Goal: Task Accomplishment & Management: Use online tool/utility

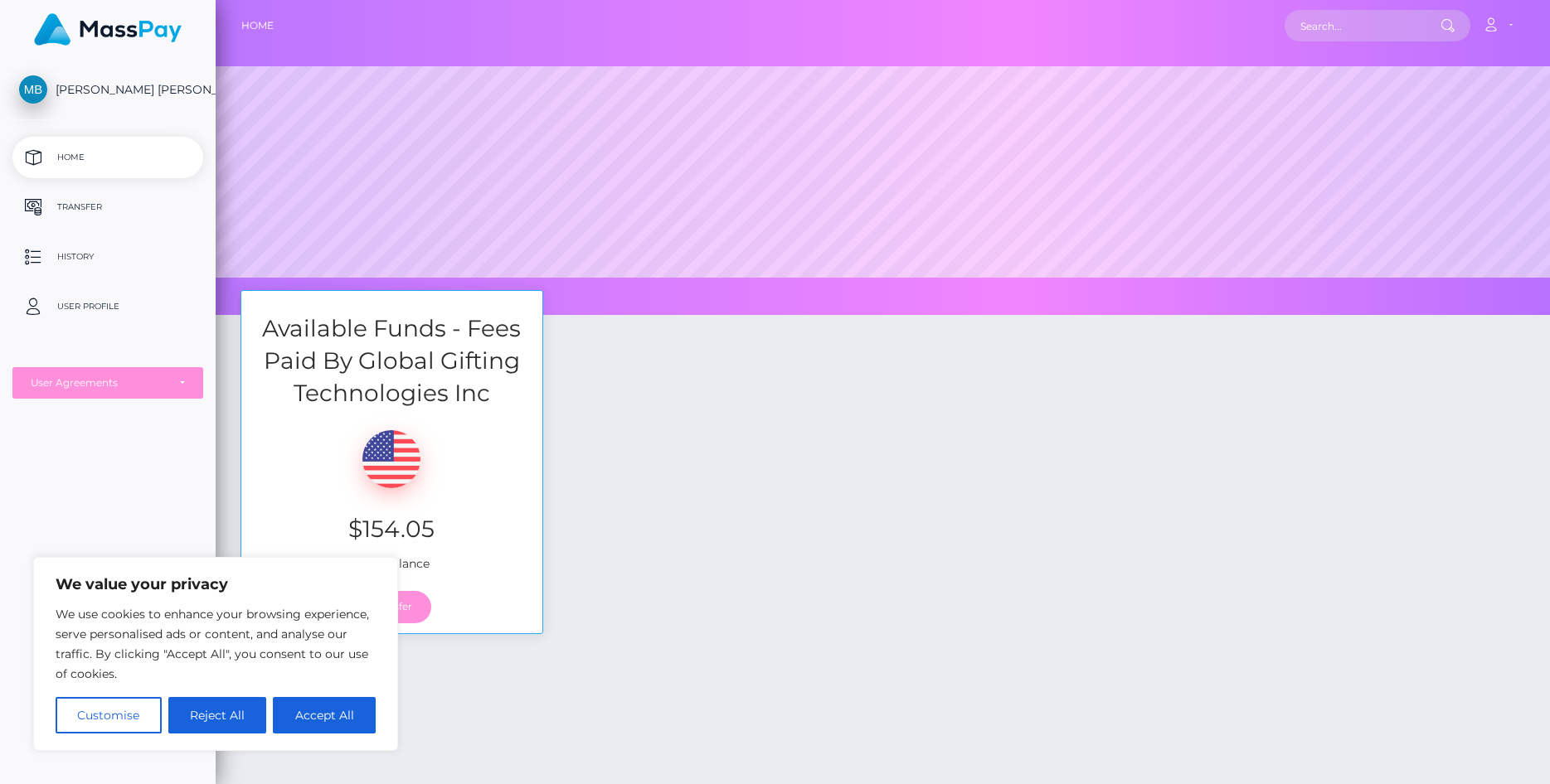
scroll to position [315, 1334]
click at [488, 509] on div "$154.05 USD Balance" at bounding box center [392, 495] width 301 height 172
click at [210, 717] on button "Reject All" at bounding box center [217, 715] width 99 height 37
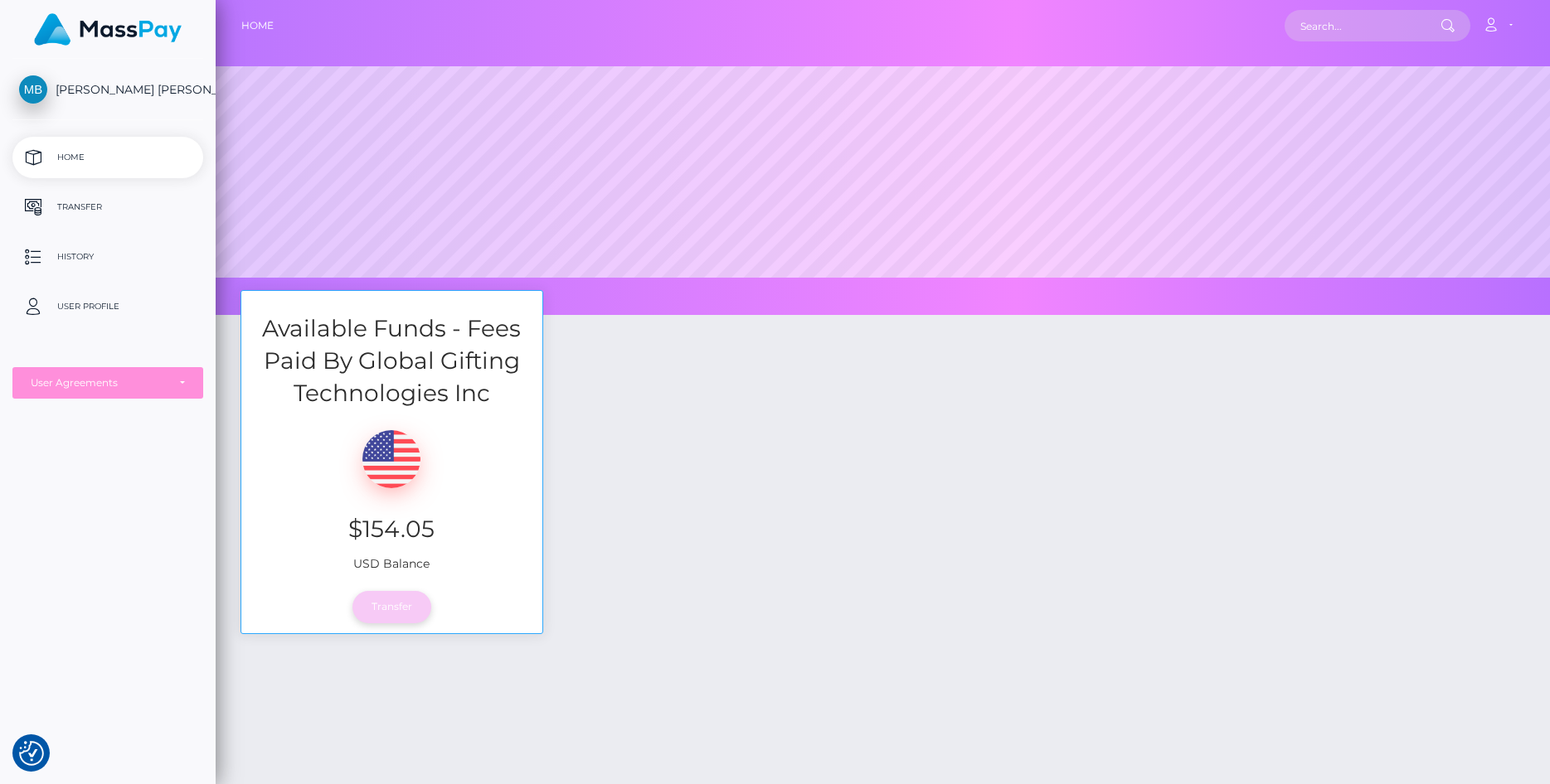
click at [401, 603] on link "Transfer" at bounding box center [391, 606] width 78 height 31
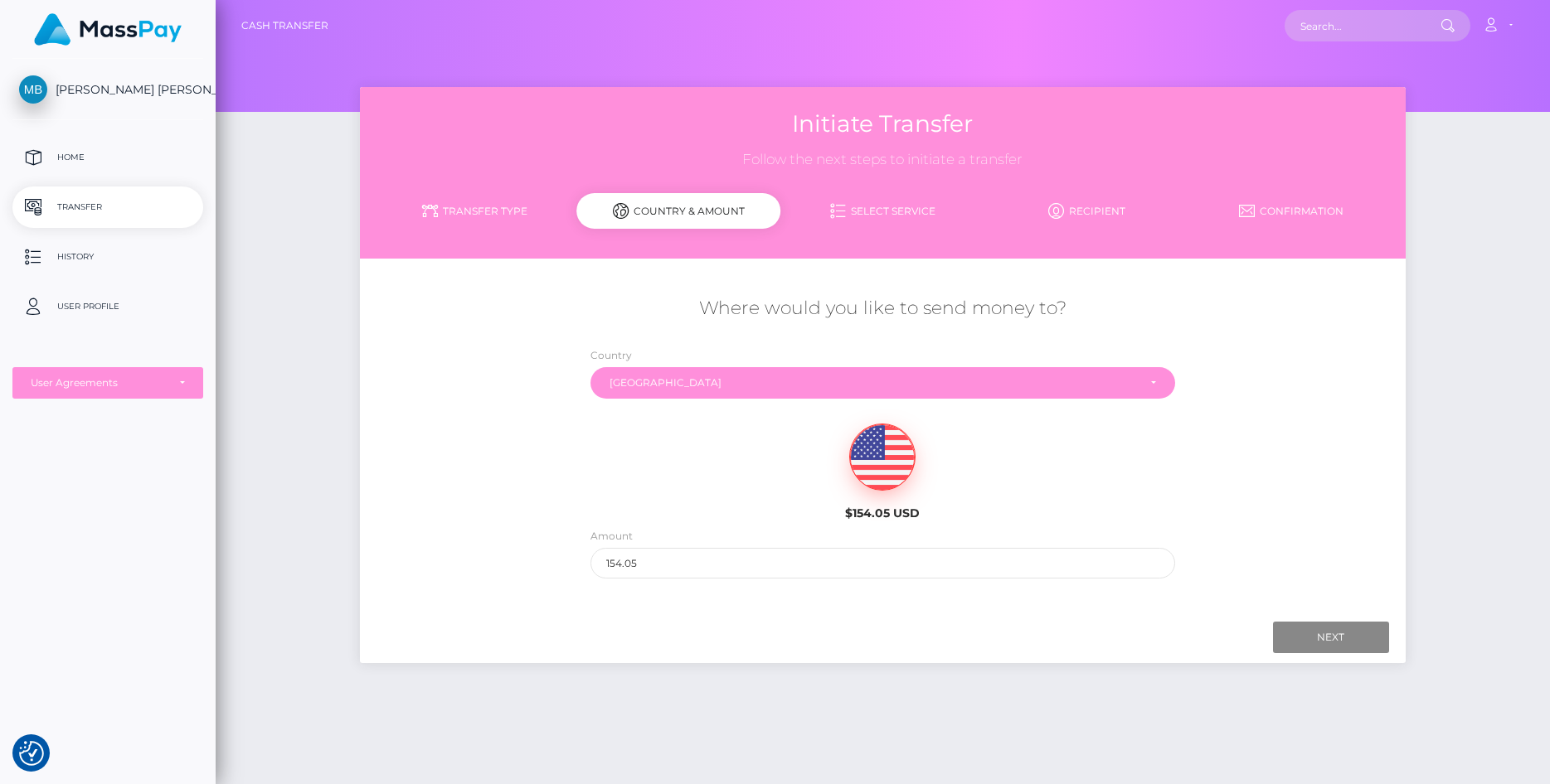
click at [1272, 619] on div "Next Finish Previous" at bounding box center [883, 637] width 1046 height 51
click at [1290, 645] on input "Next" at bounding box center [1330, 637] width 116 height 31
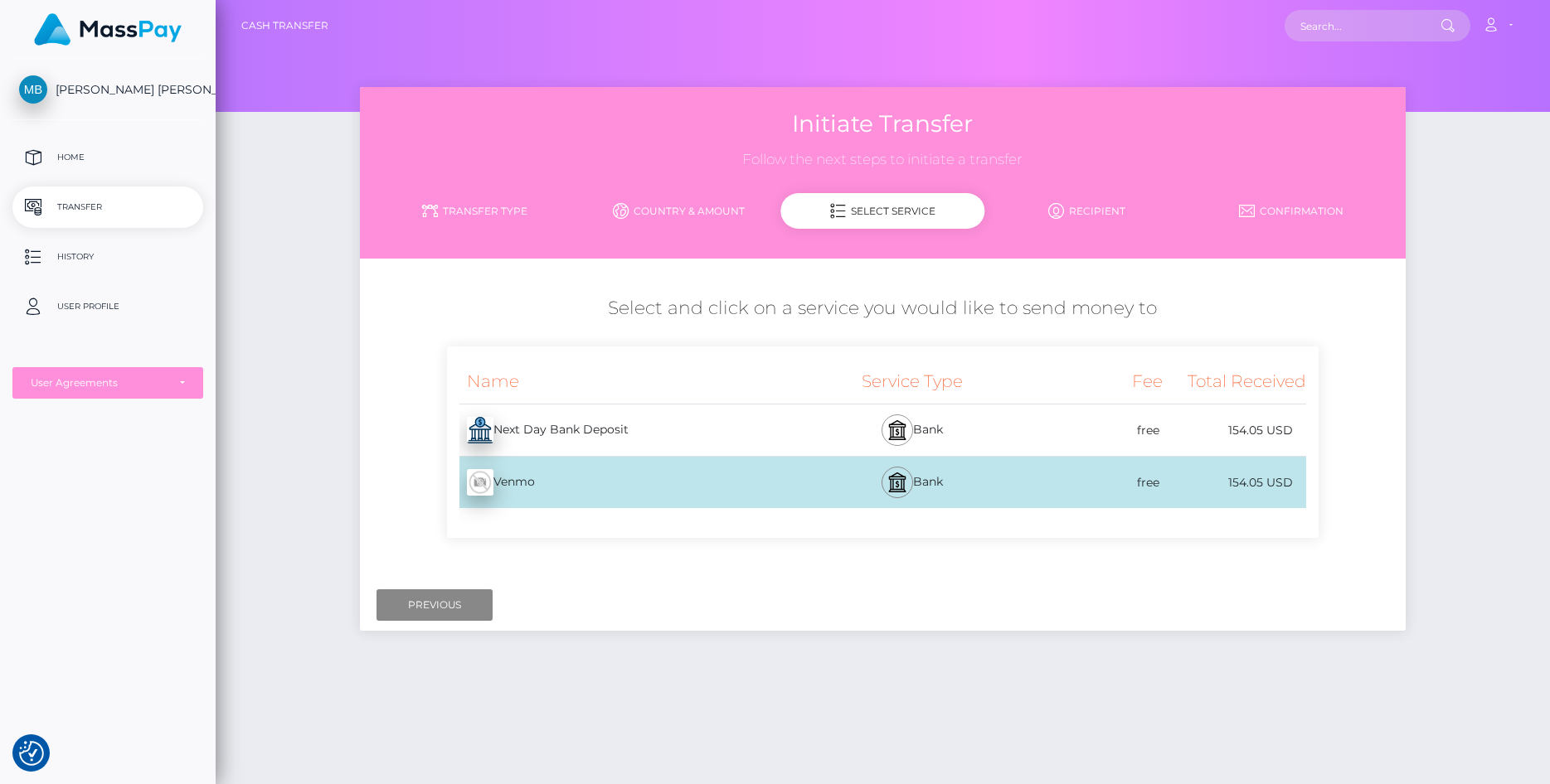
click at [910, 439] on div at bounding box center [897, 429] width 31 height 31
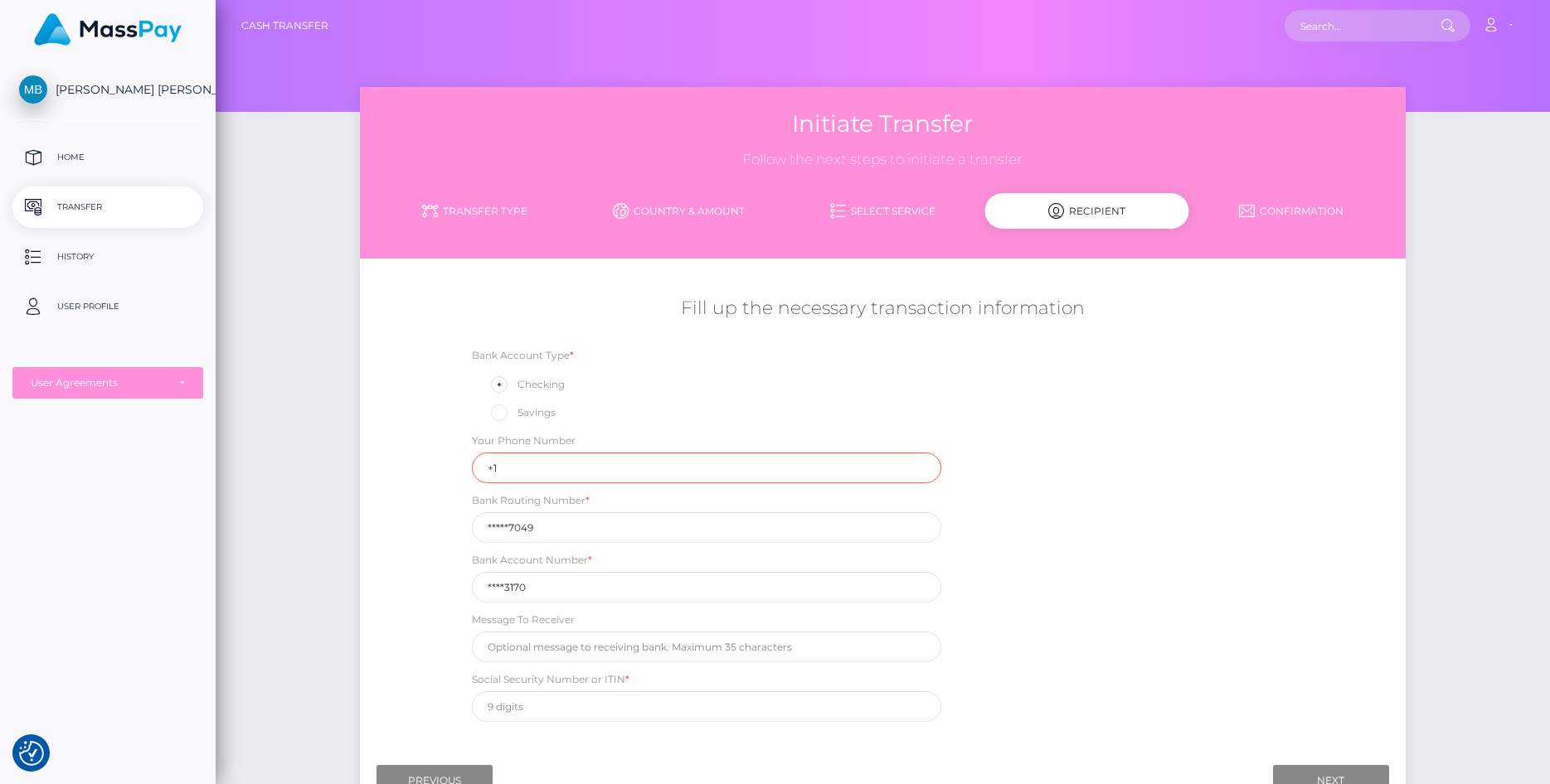
click at [574, 480] on input "+1" at bounding box center [706, 468] width 468 height 30
click at [843, 464] on input "+1" at bounding box center [706, 468] width 468 height 30
type input "[PHONE_NUMBER]"
